Goal: Transaction & Acquisition: Purchase product/service

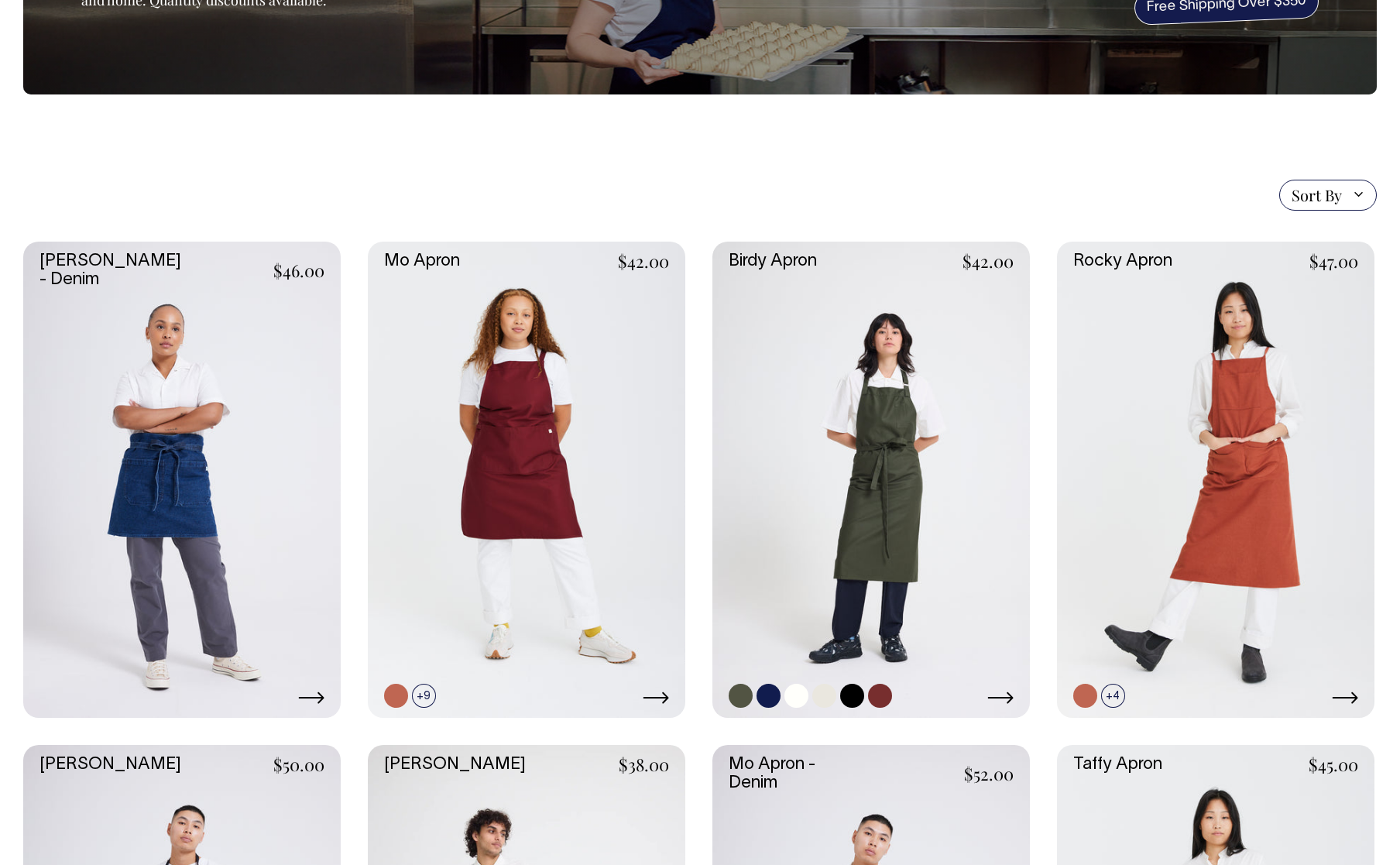
scroll to position [233, 0]
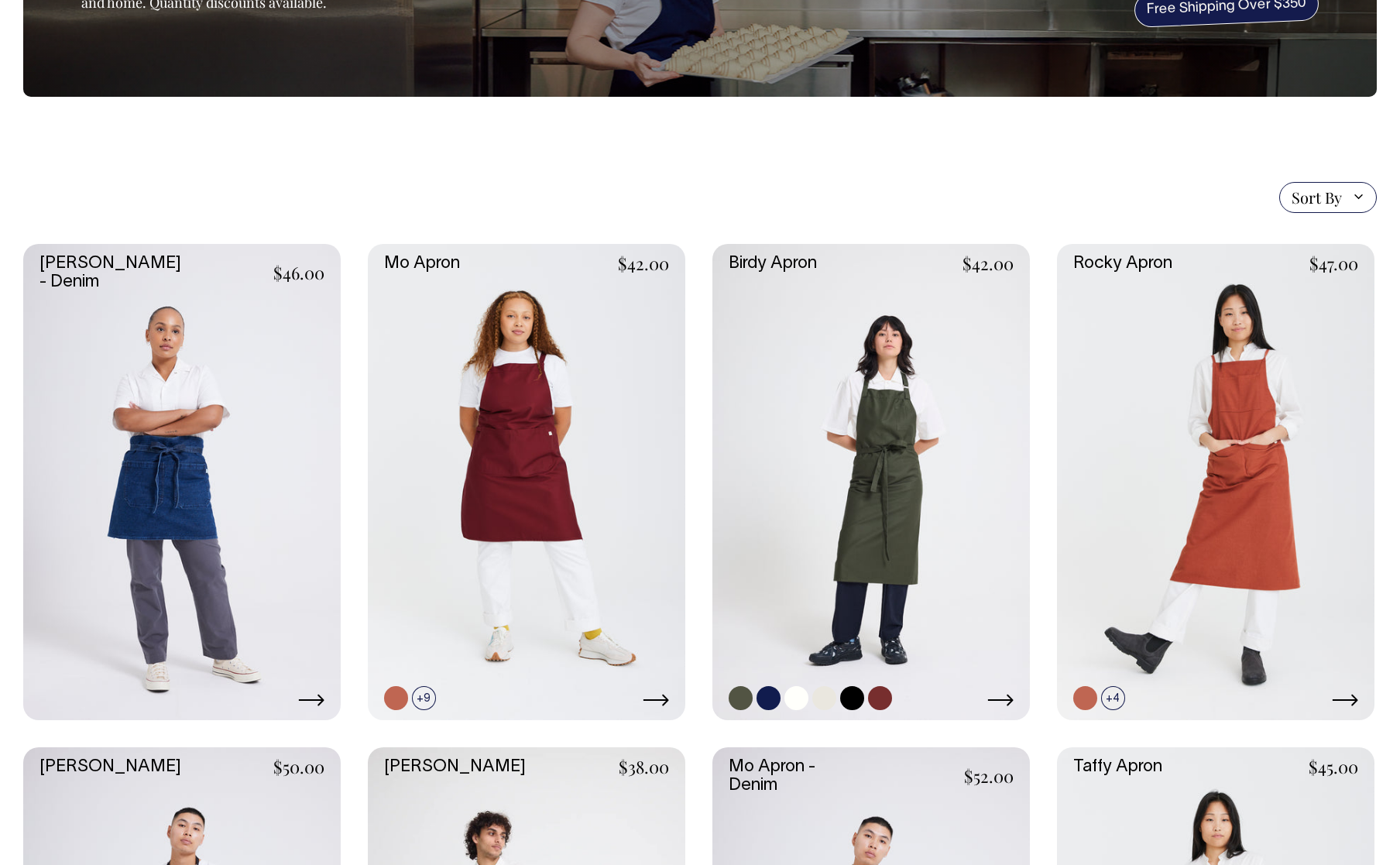
click at [851, 386] on link at bounding box center [871, 482] width 317 height 477
click at [622, 521] on link at bounding box center [527, 482] width 317 height 477
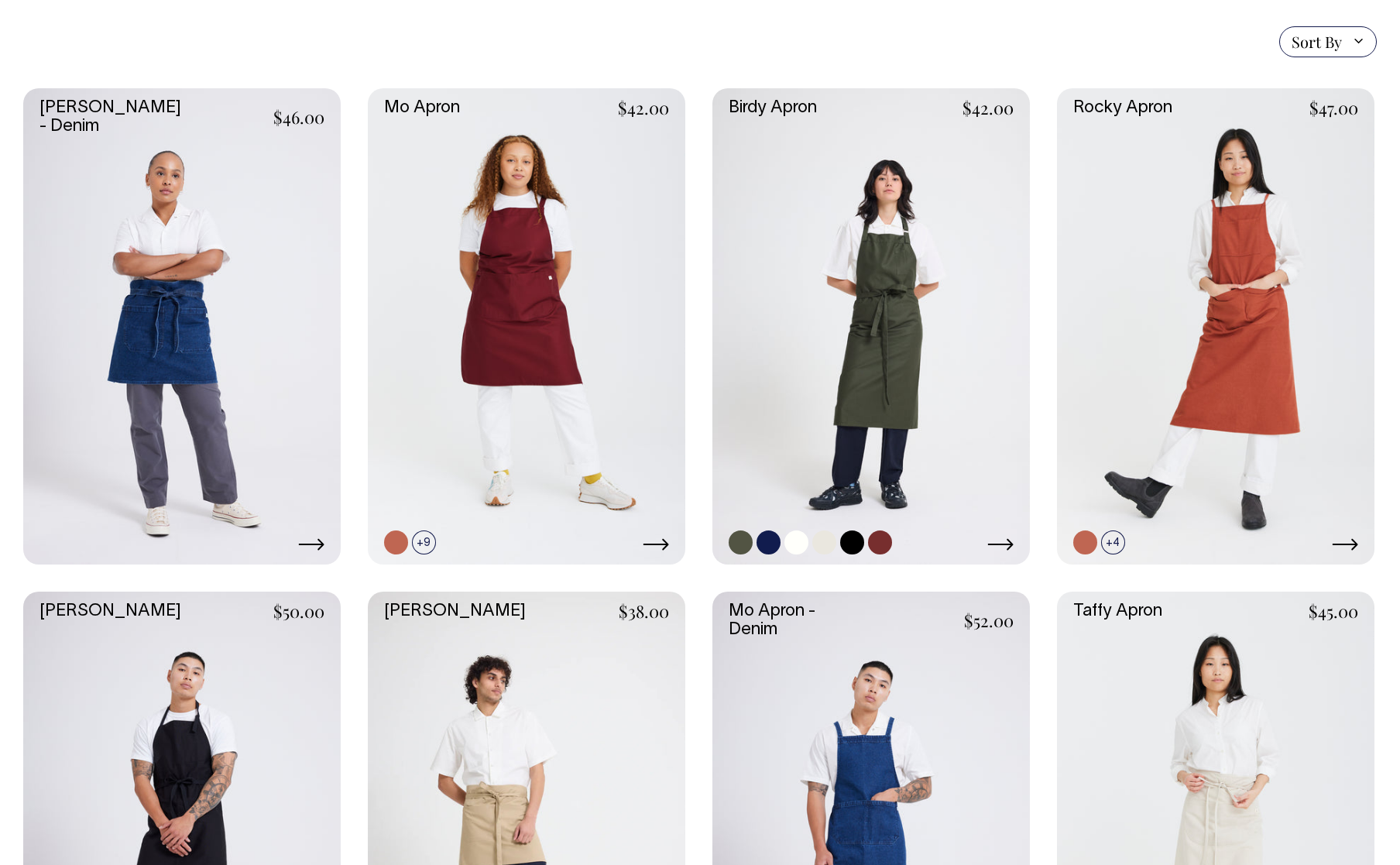
scroll to position [387, 0]
click at [899, 308] on link at bounding box center [871, 328] width 317 height 477
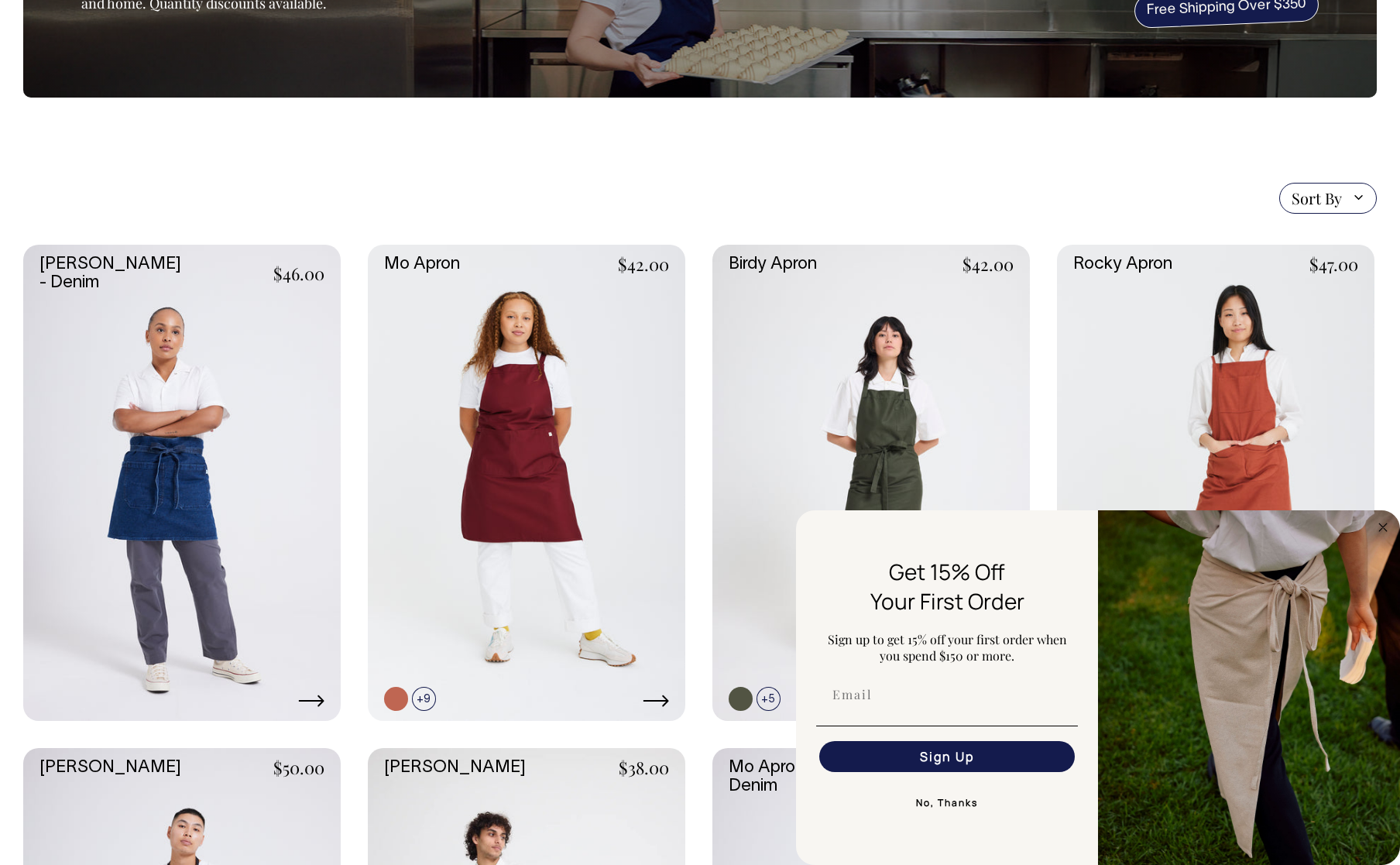
scroll to position [233, 0]
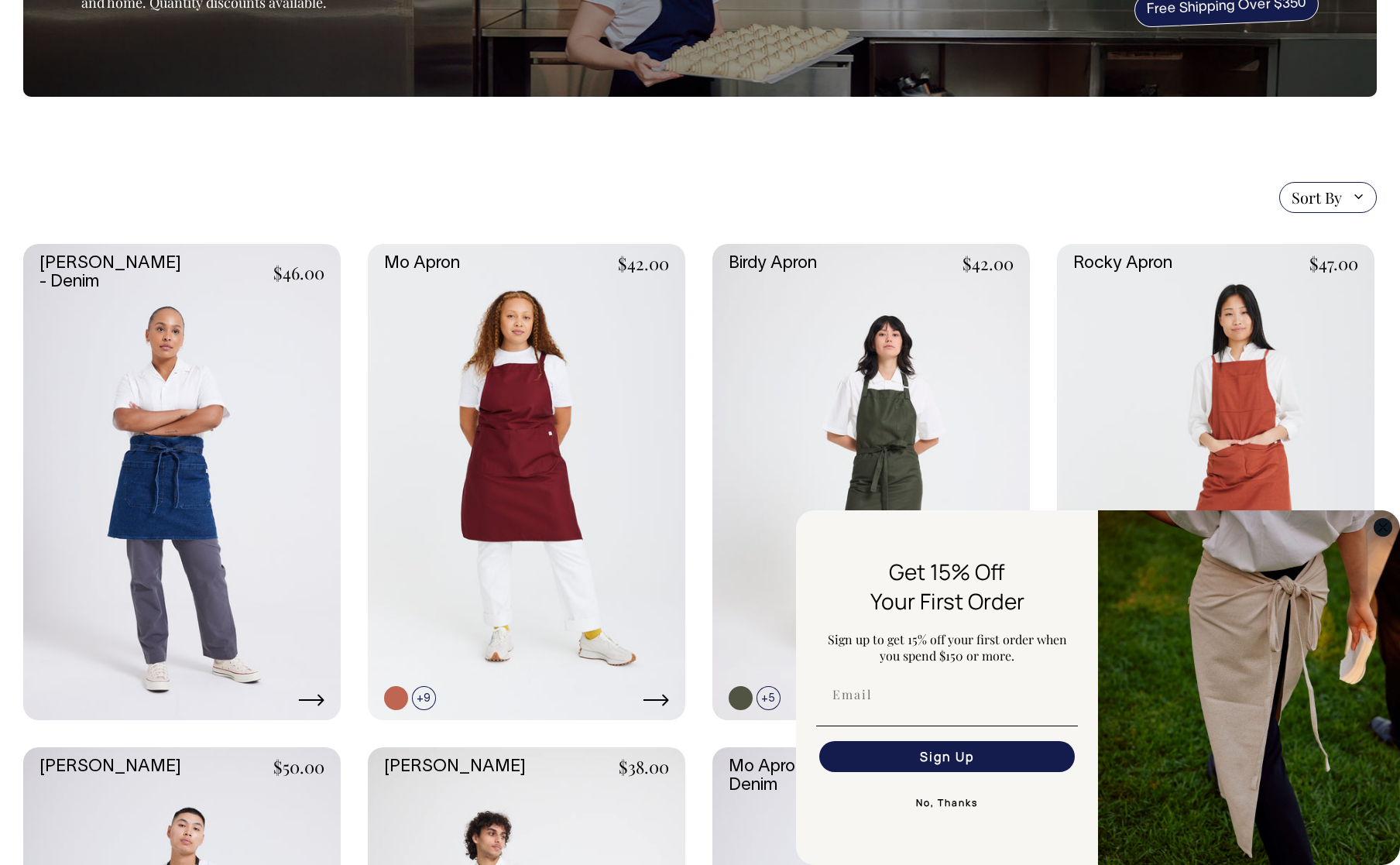
click at [1388, 530] on circle "Close dialog" at bounding box center [1383, 527] width 18 height 18
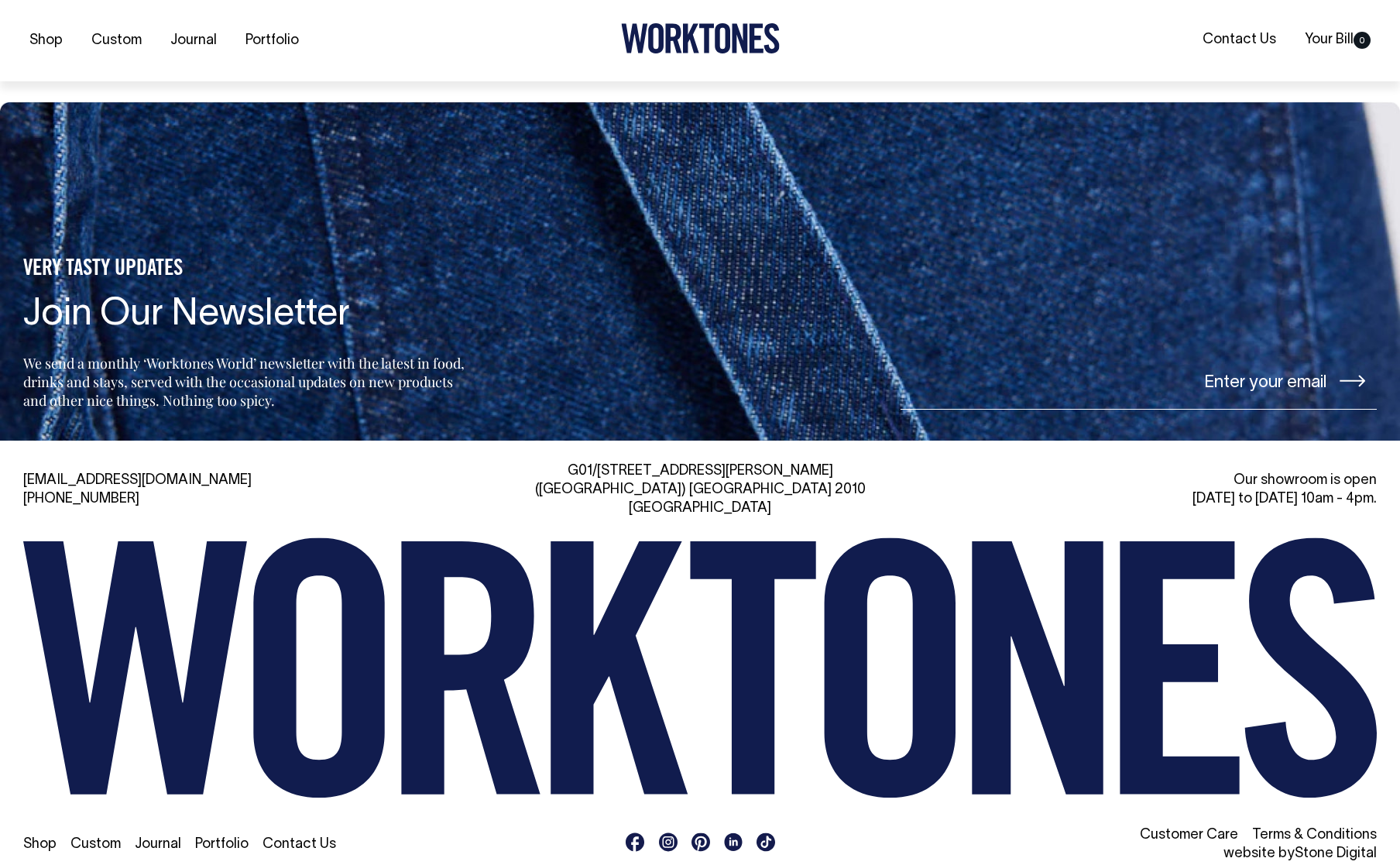
scroll to position [1409, 0]
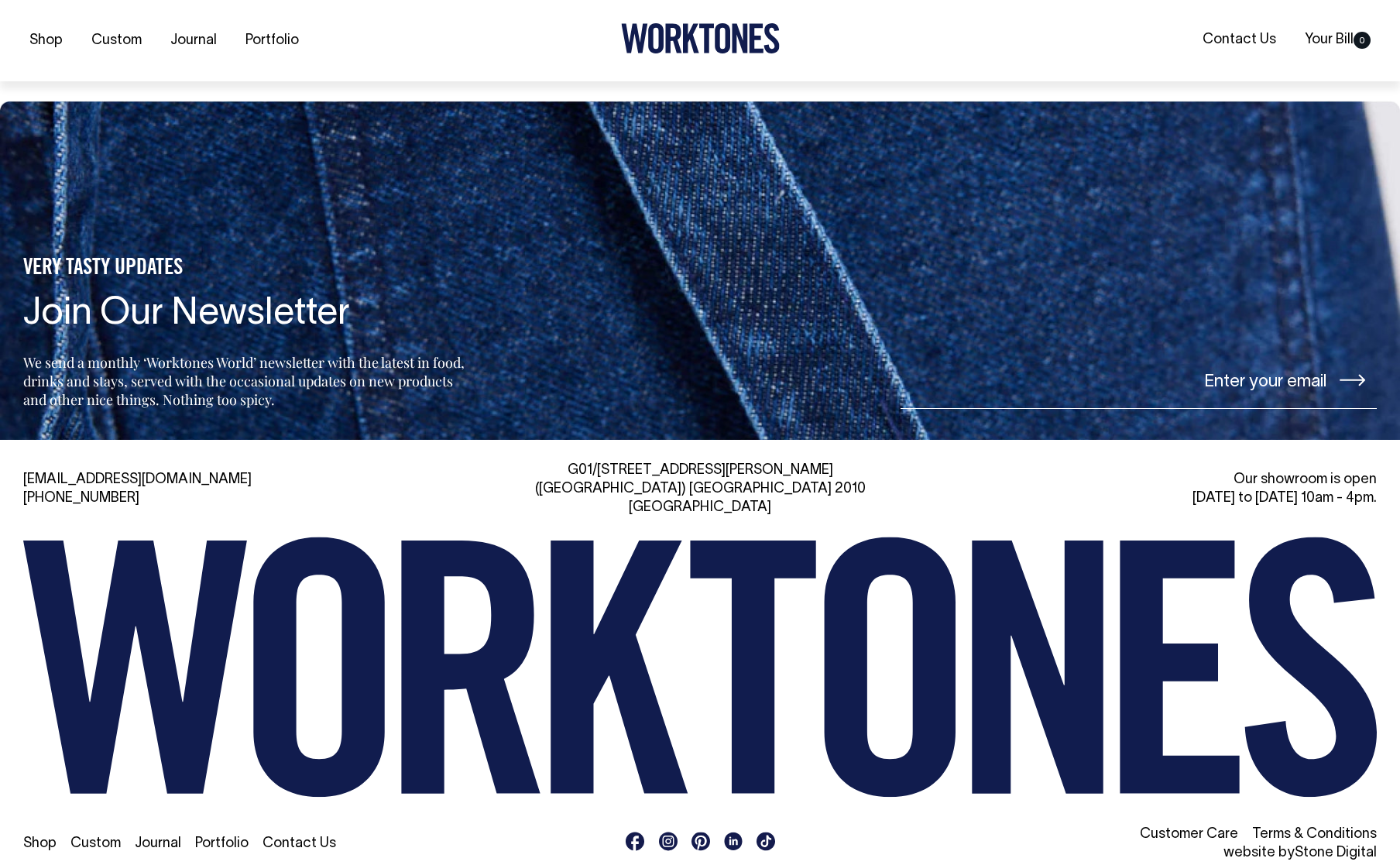
click at [871, 24] on div at bounding box center [700, 40] width 452 height 35
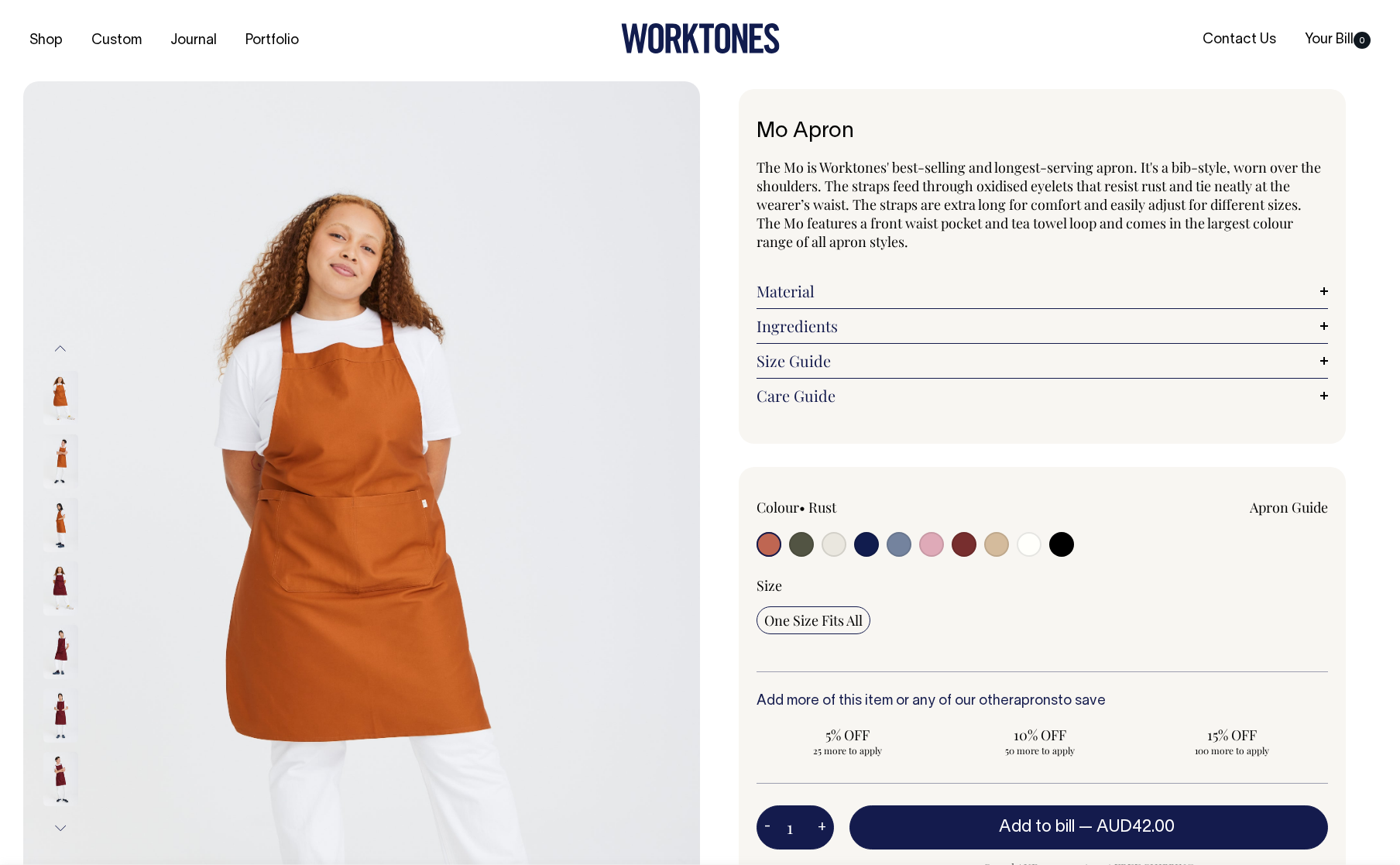
click at [966, 538] on input "radio" at bounding box center [964, 545] width 25 height 25
radio input "true"
select select "Burgundy"
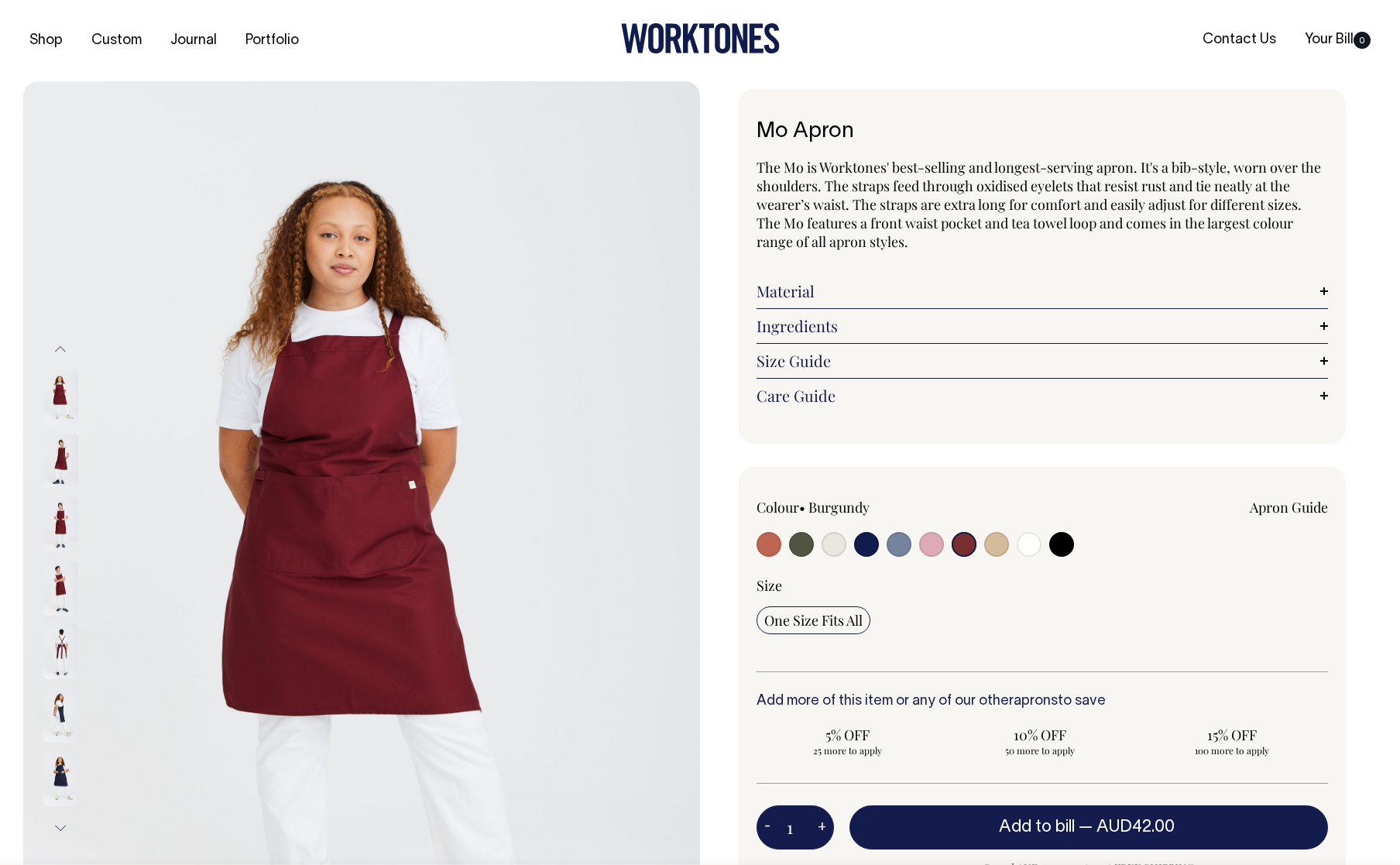
click at [803, 548] on input "radio" at bounding box center [801, 545] width 25 height 25
radio input "true"
select select "Olive"
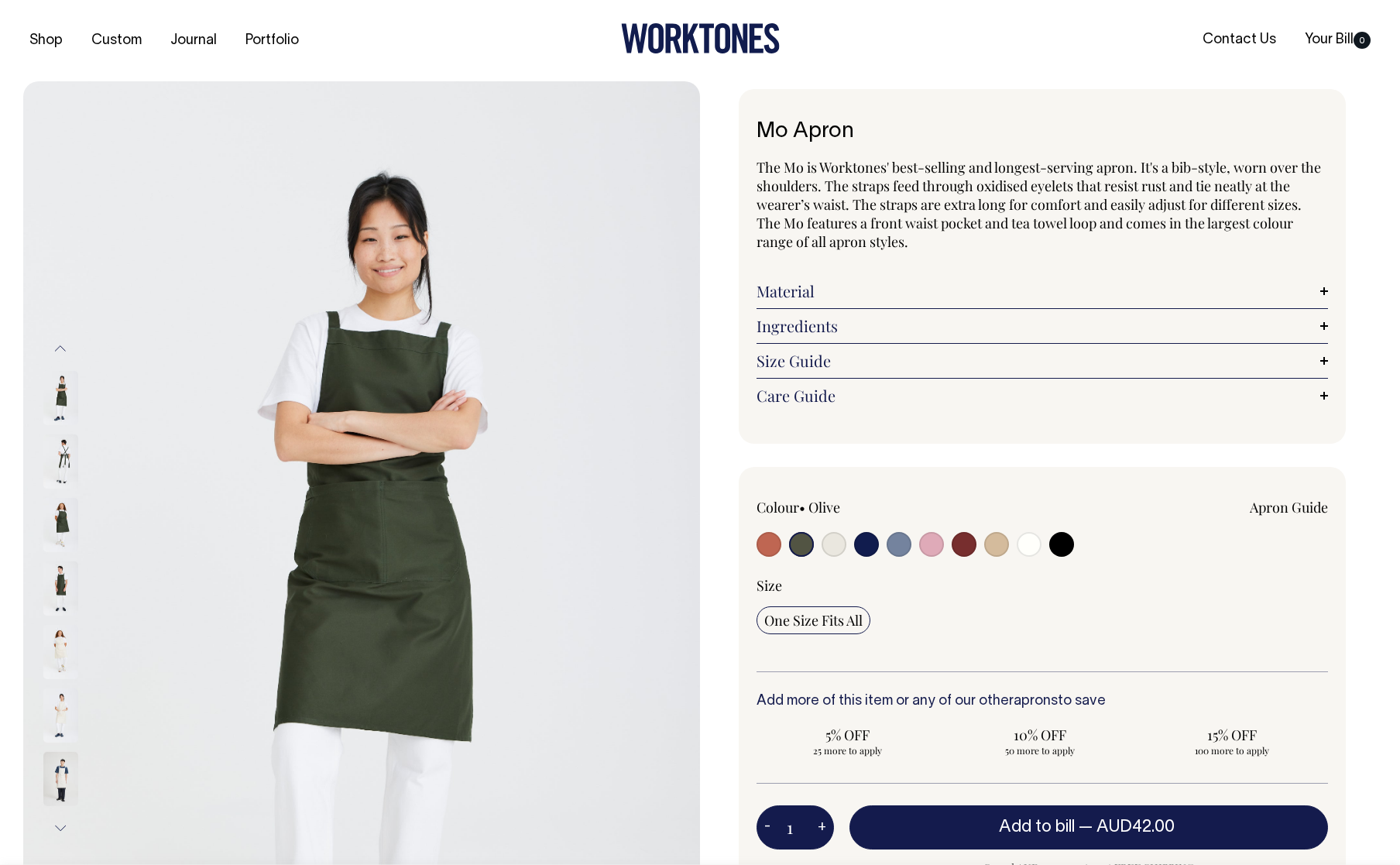
click at [964, 550] on input "radio" at bounding box center [964, 545] width 25 height 25
radio input "true"
select select "Burgundy"
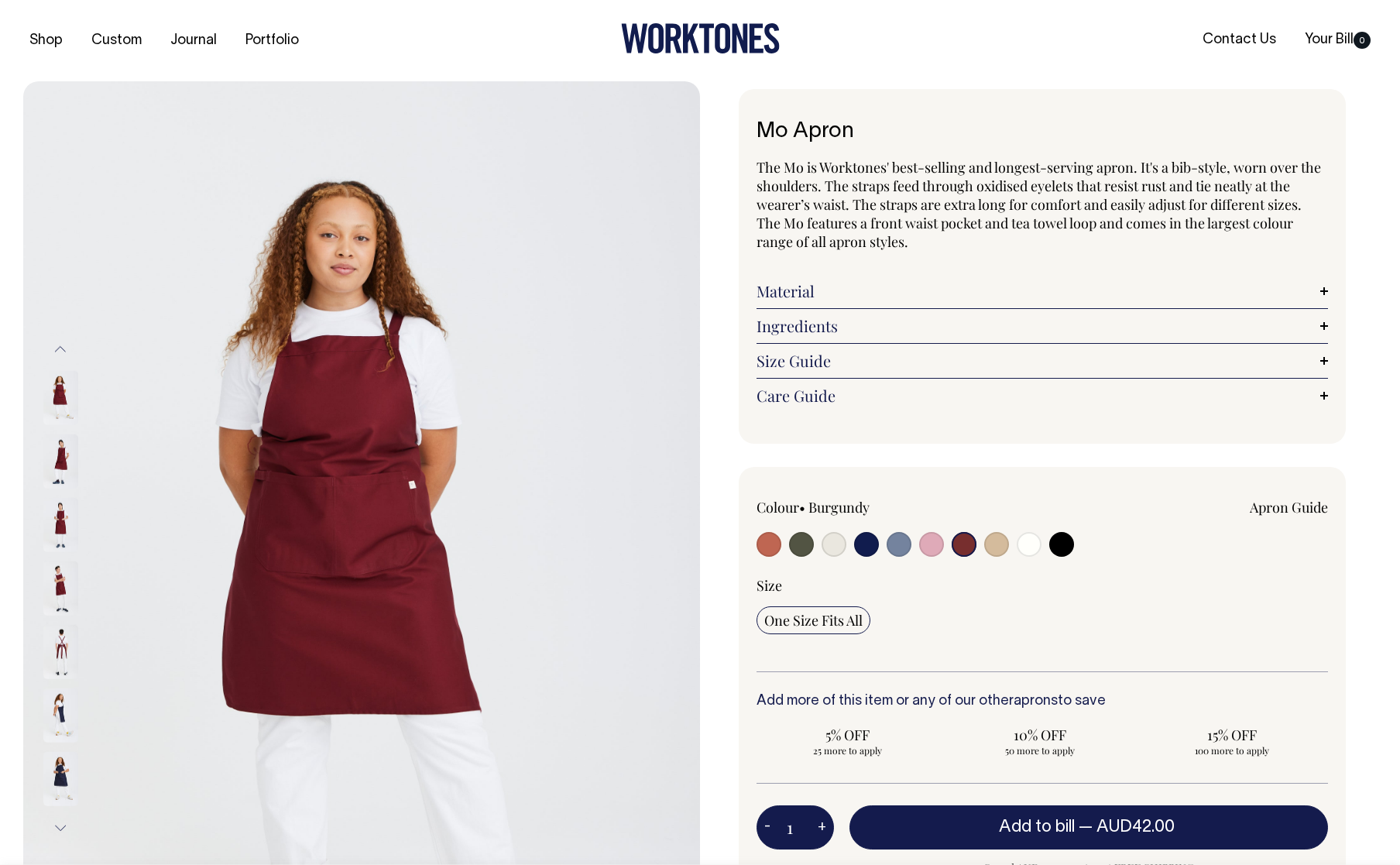
click at [935, 548] on input "radio" at bounding box center [931, 545] width 25 height 25
radio input "true"
select select "Pink"
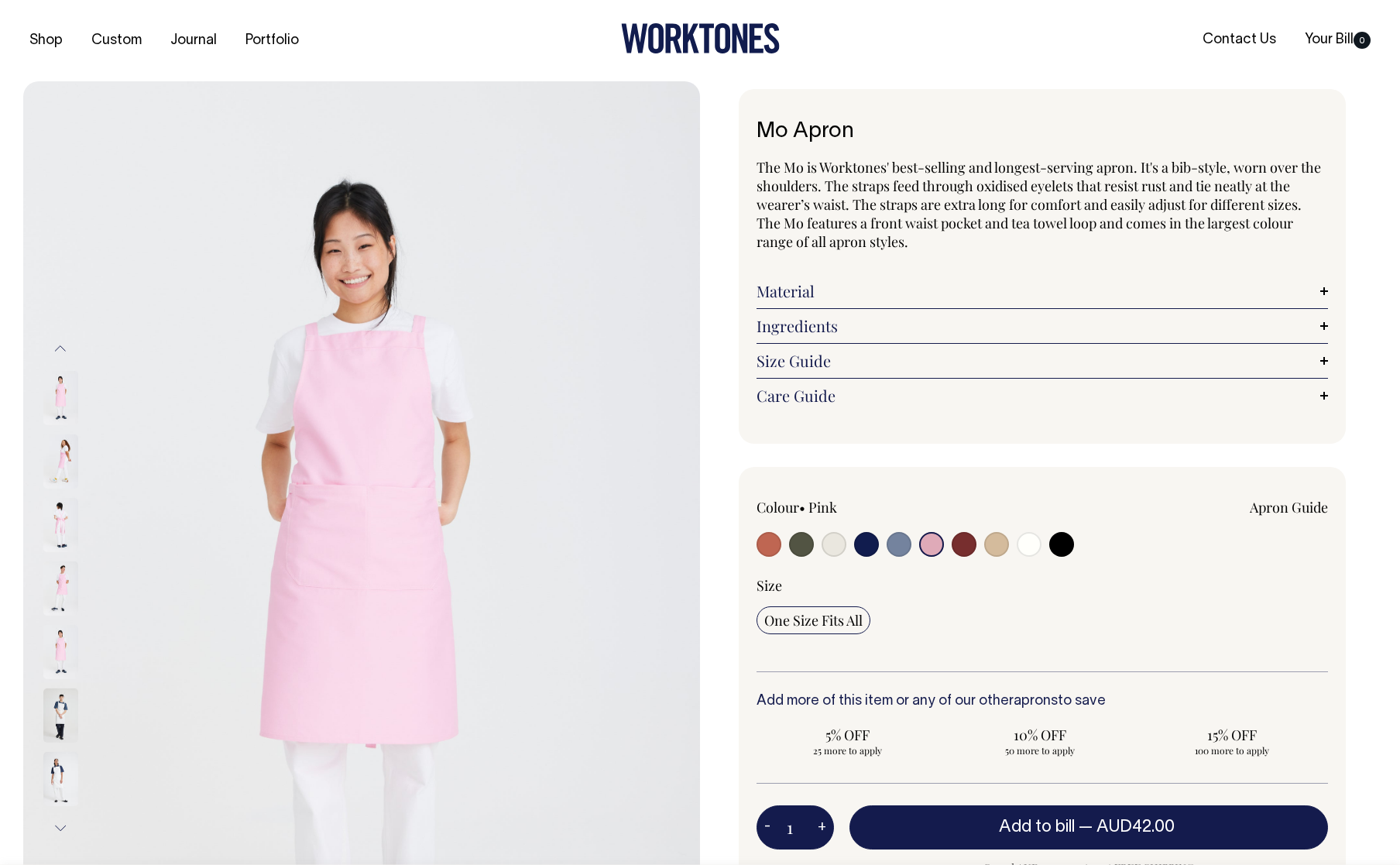
click at [967, 548] on input "radio" at bounding box center [964, 545] width 25 height 25
radio input "true"
select select "Burgundy"
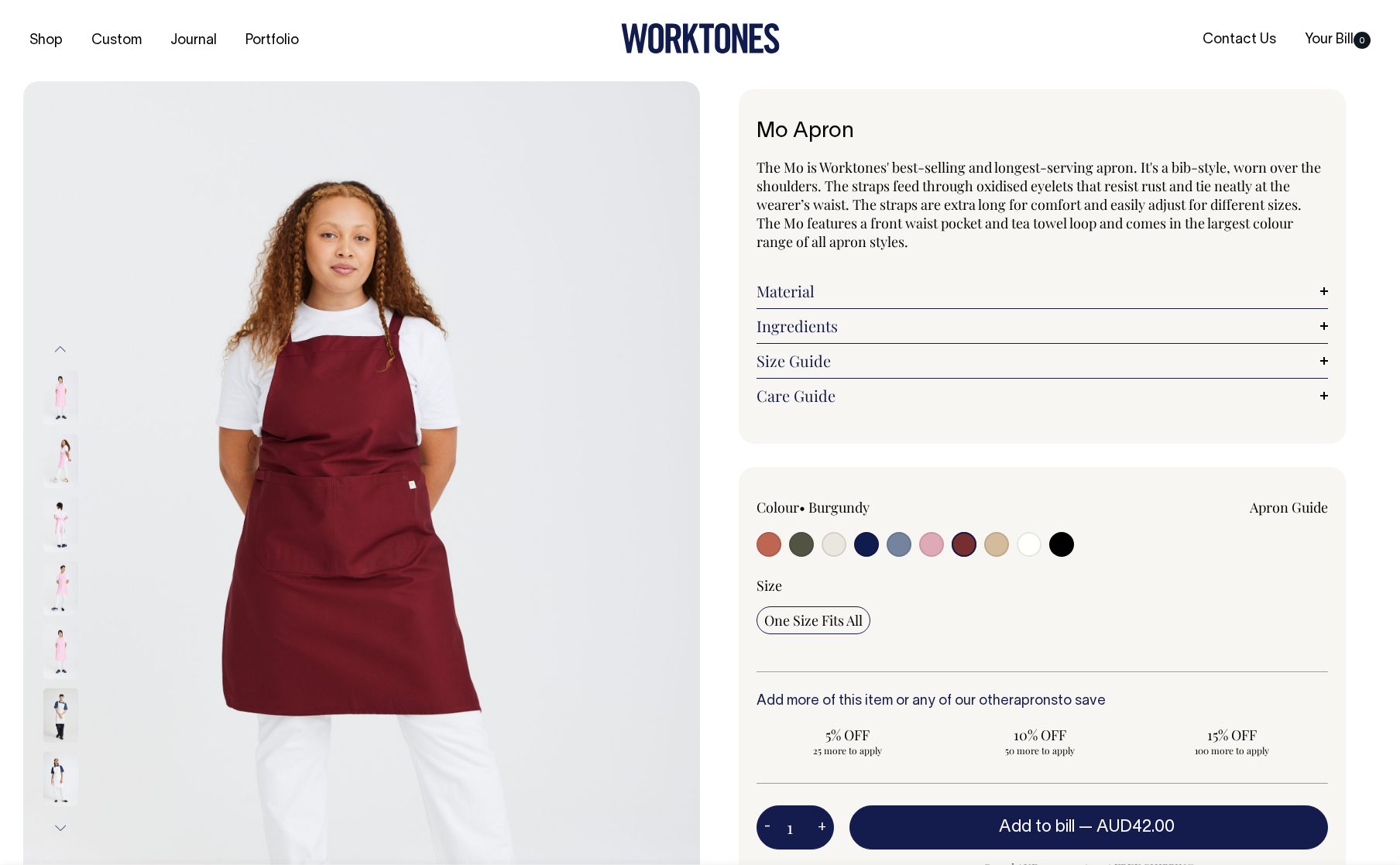
click at [1001, 548] on input "radio" at bounding box center [996, 545] width 25 height 25
radio input "true"
select select "Khaki"
click at [980, 548] on div at bounding box center [871, 547] width 229 height 29
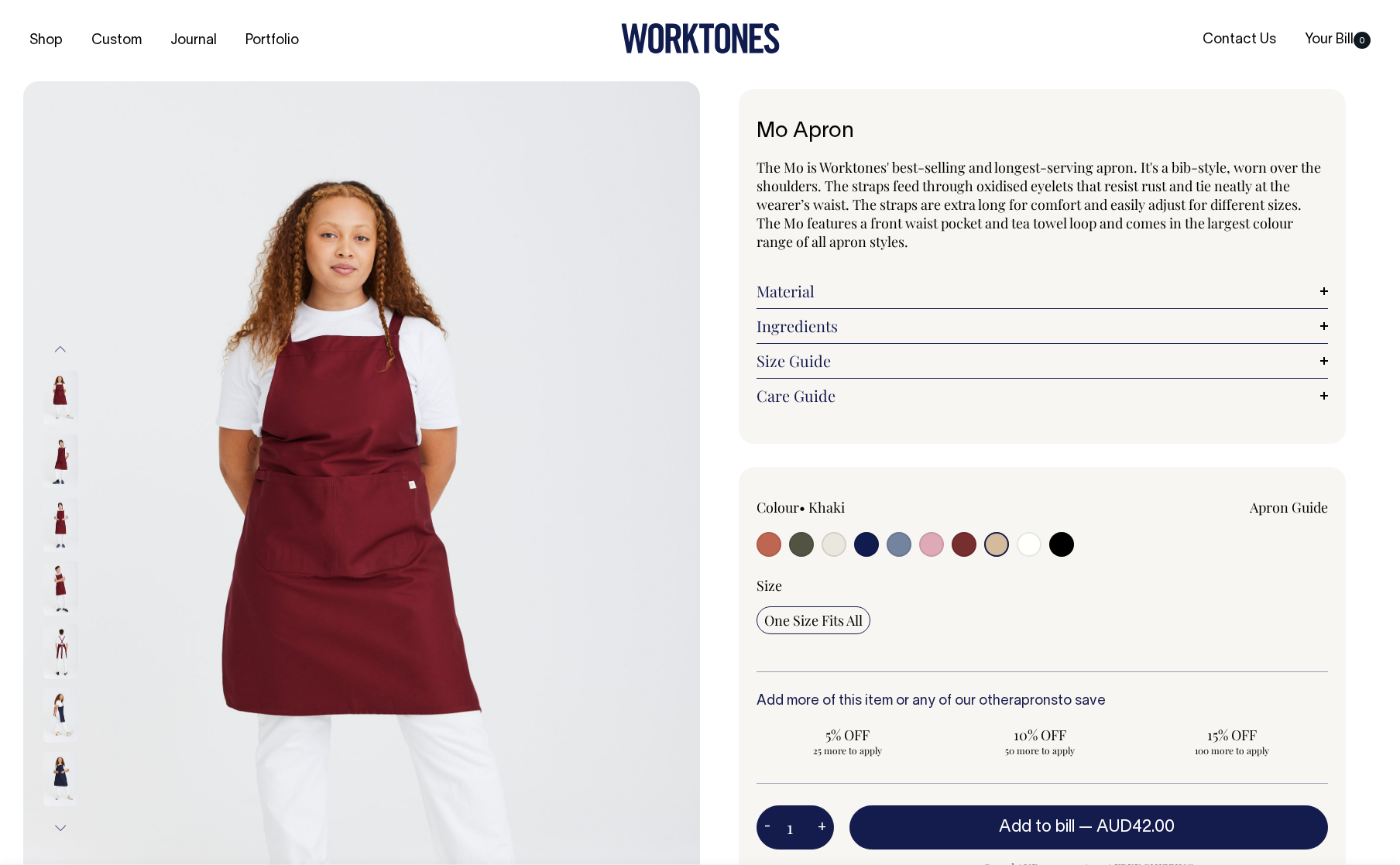
click at [998, 546] on input "radio" at bounding box center [996, 545] width 25 height 25
click at [839, 545] on input "radio" at bounding box center [834, 545] width 25 height 25
radio input "true"
select select "Natural"
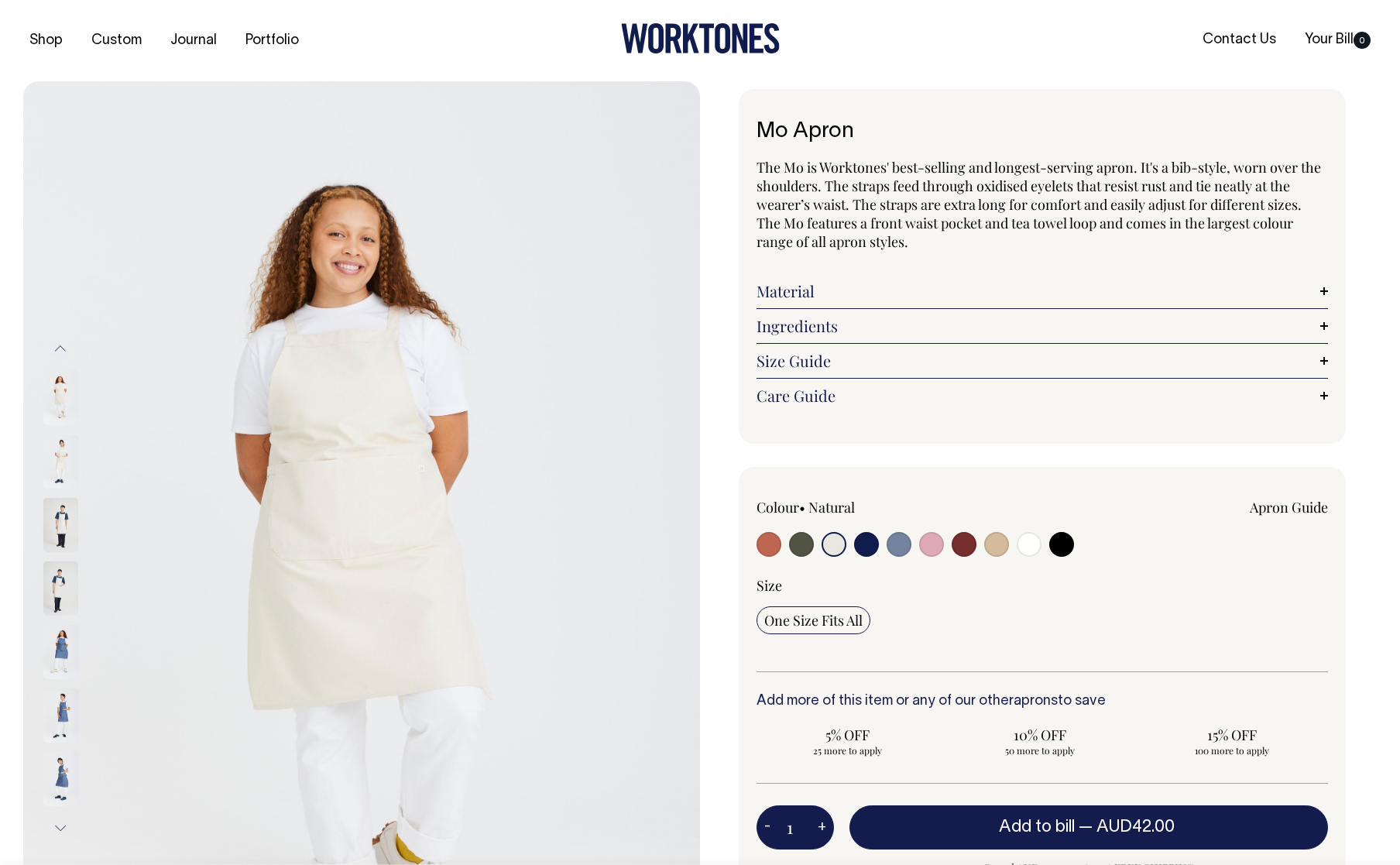
click at [989, 550] on input "radio" at bounding box center [996, 545] width 25 height 25
radio input "true"
select select "Khaki"
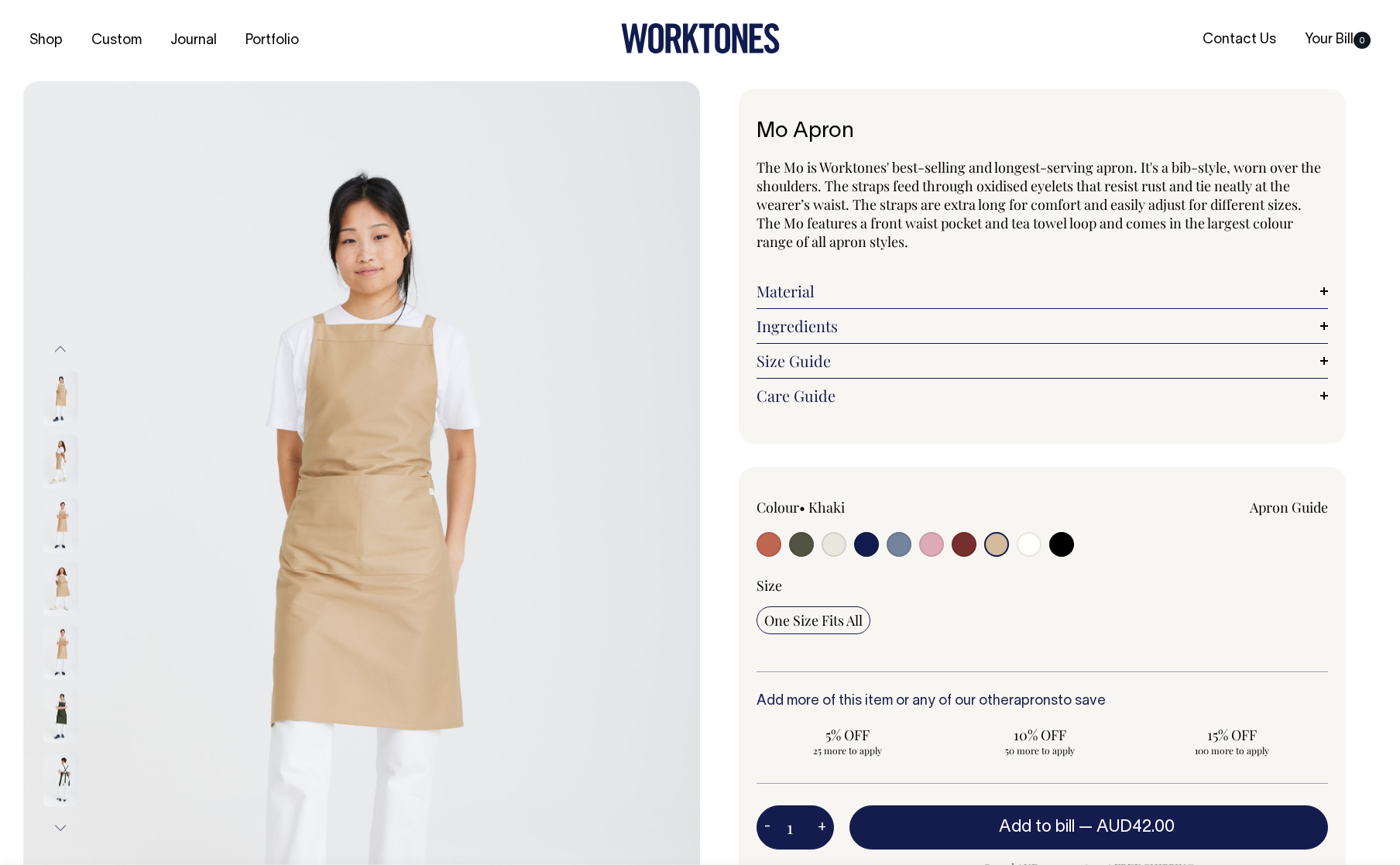
click at [770, 547] on input "radio" at bounding box center [769, 545] width 25 height 25
radio input "true"
select select "Rust"
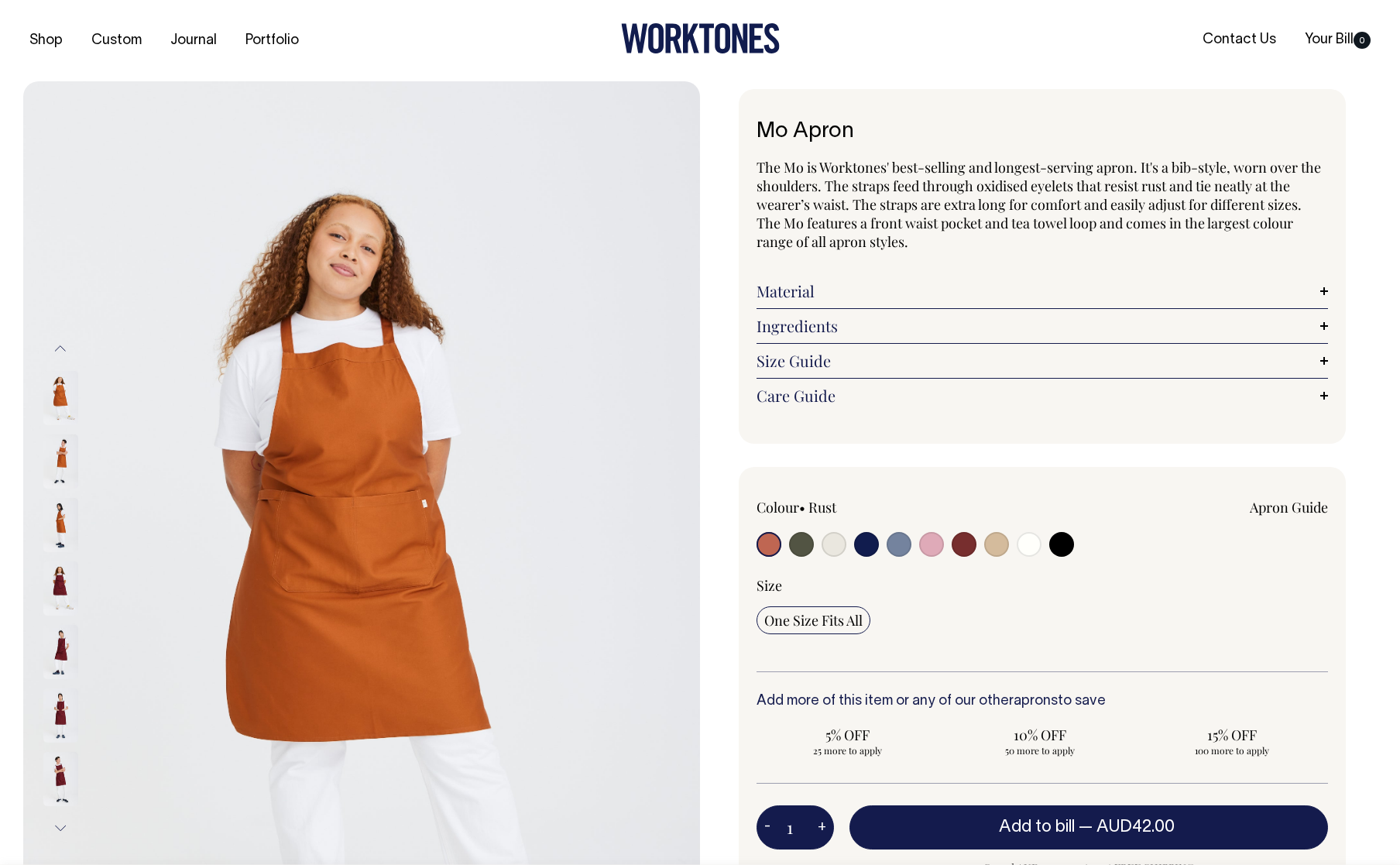
click at [1002, 546] on input "radio" at bounding box center [996, 545] width 25 height 25
radio input "true"
select select "Khaki"
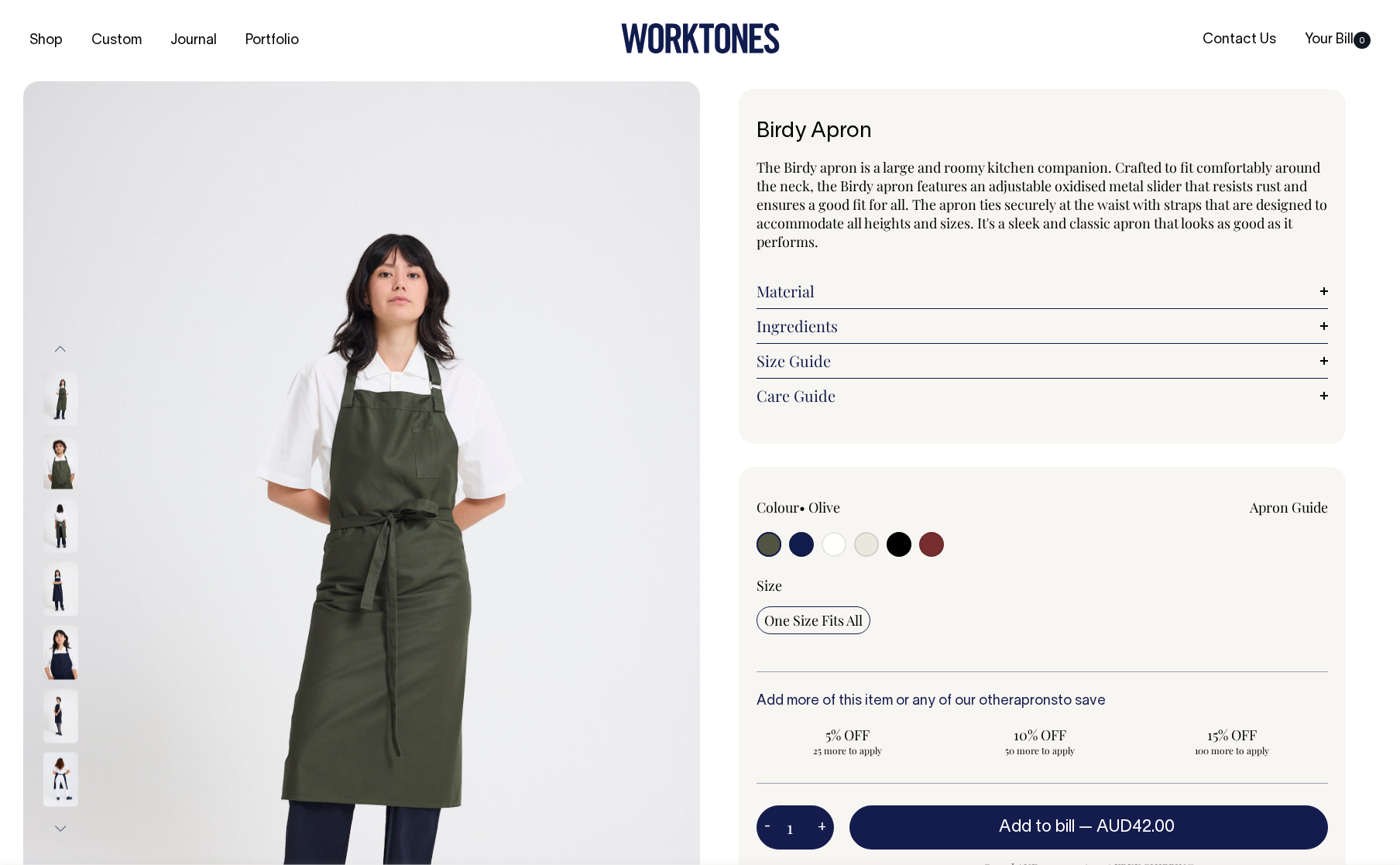
click at [869, 542] on input "radio" at bounding box center [867, 545] width 25 height 25
radio input "true"
select select "Natural"
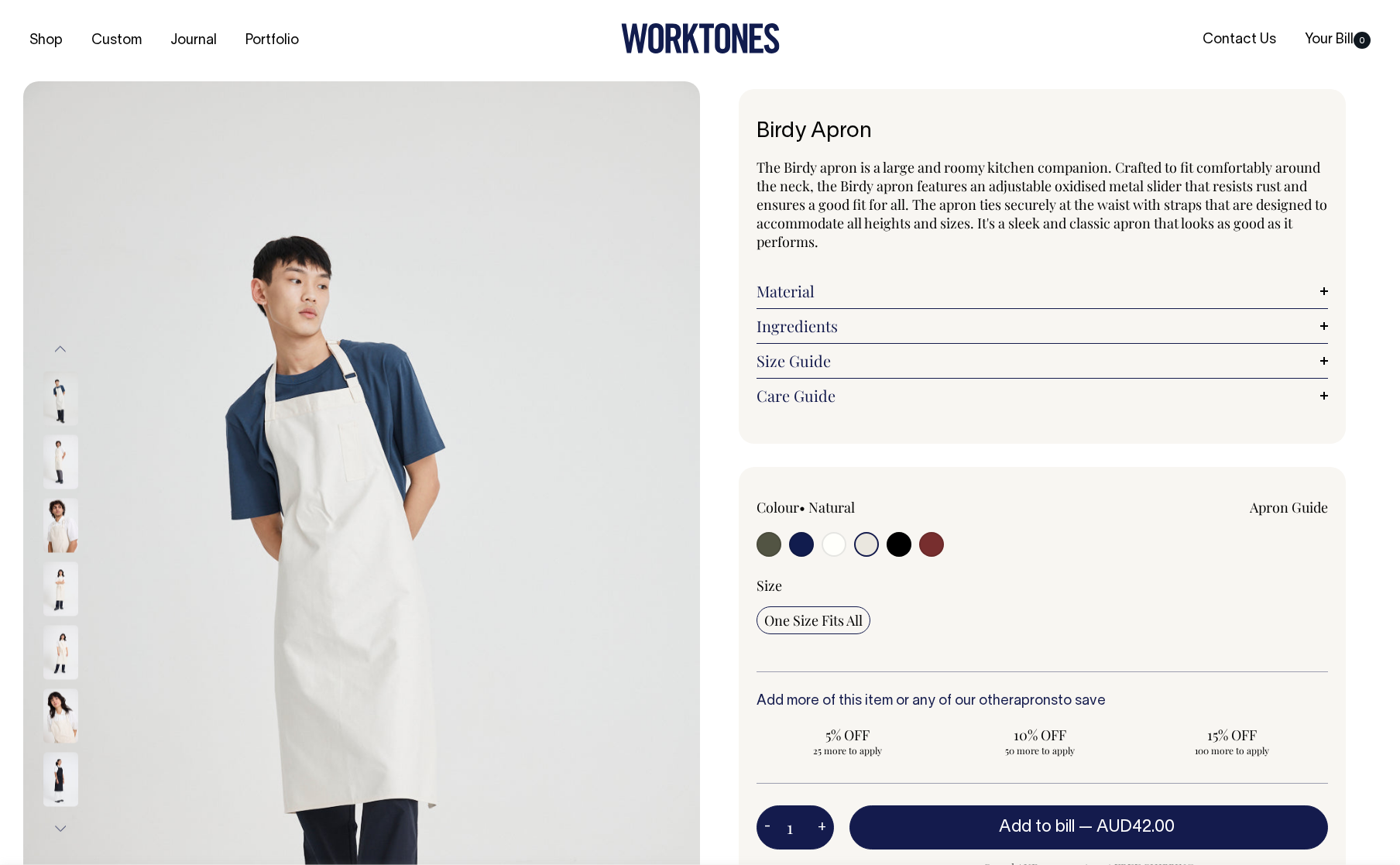
click at [65, 769] on img at bounding box center [61, 778] width 35 height 54
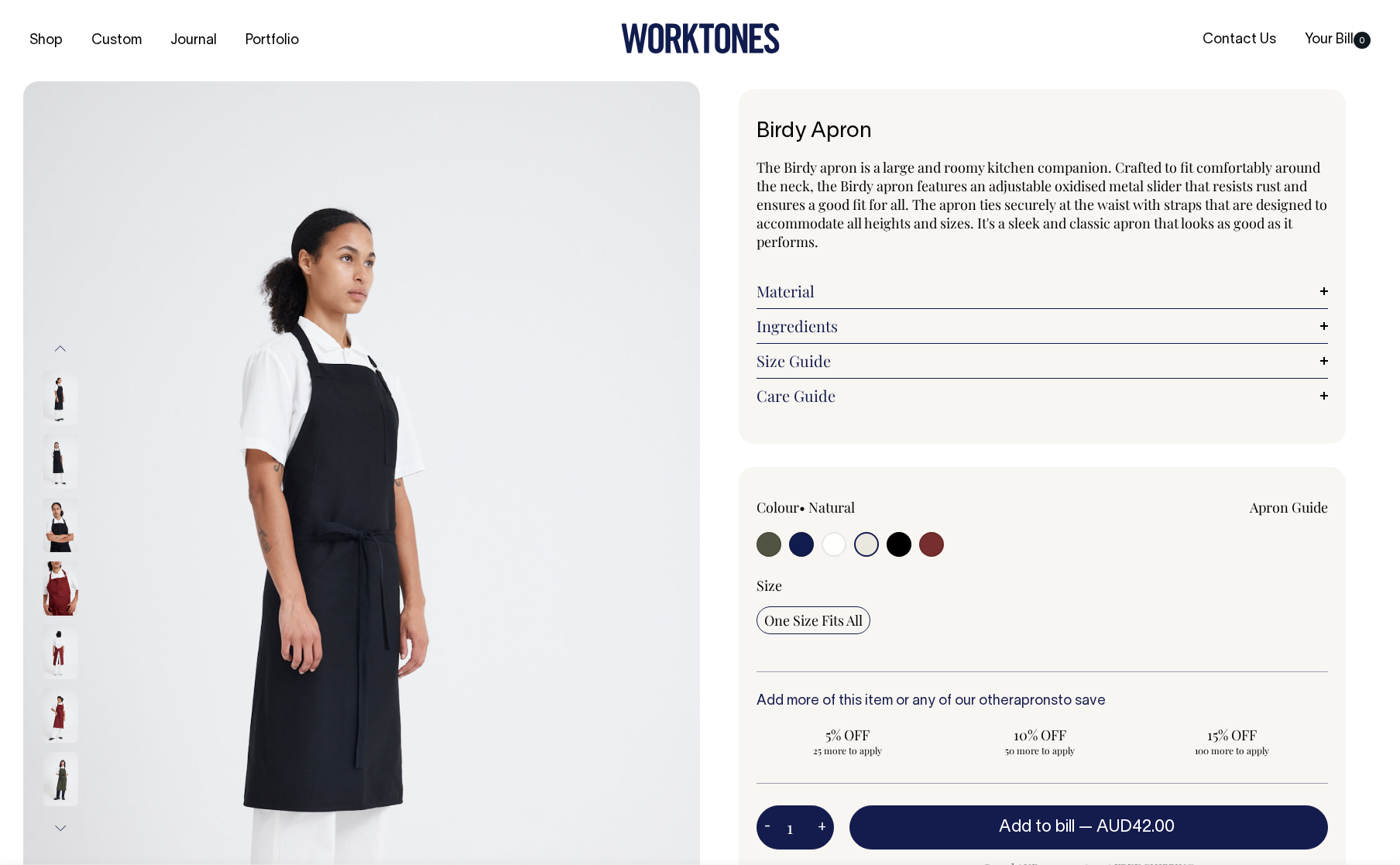
click at [64, 681] on div at bounding box center [81, 652] width 78 height 63
